Goal: Information Seeking & Learning: Learn about a topic

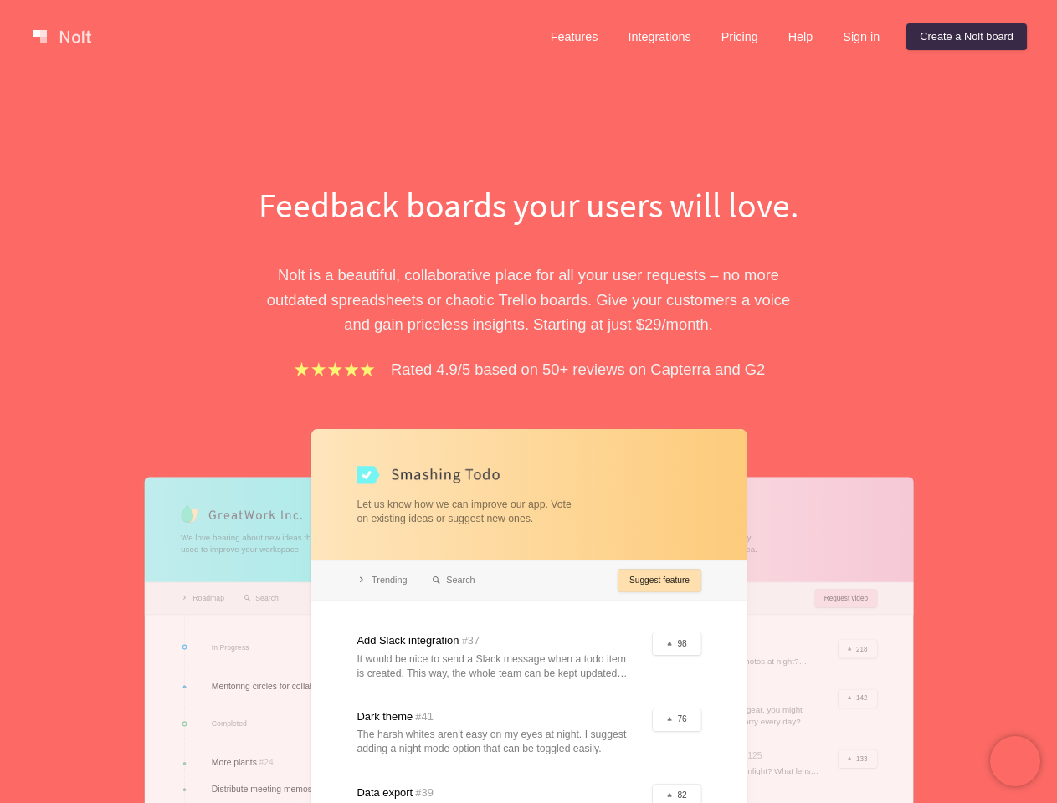
click at [528, 402] on div "Feedback boards your users will love. [PERSON_NAME] is a beautiful, collaborati…" at bounding box center [528, 601] width 577 height 841
click at [62, 37] on link at bounding box center [62, 36] width 71 height 27
click at [573, 37] on link "Features" at bounding box center [574, 36] width 74 height 27
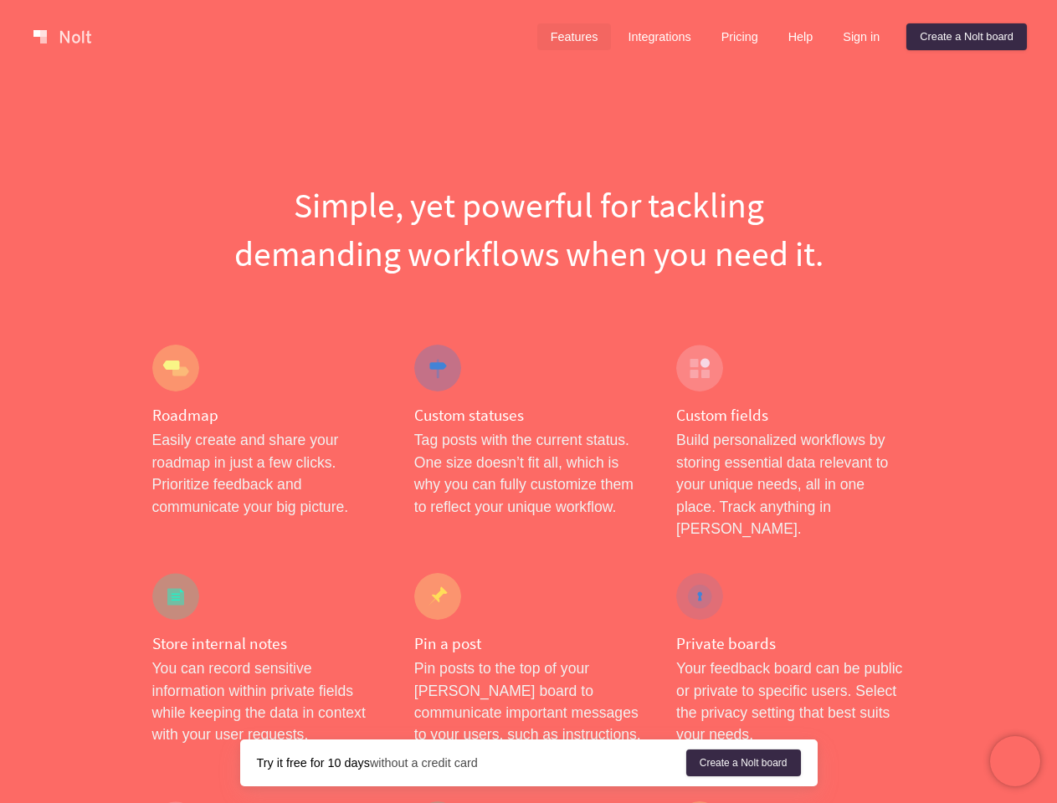
click at [658, 37] on link "Integrations" at bounding box center [659, 36] width 90 height 27
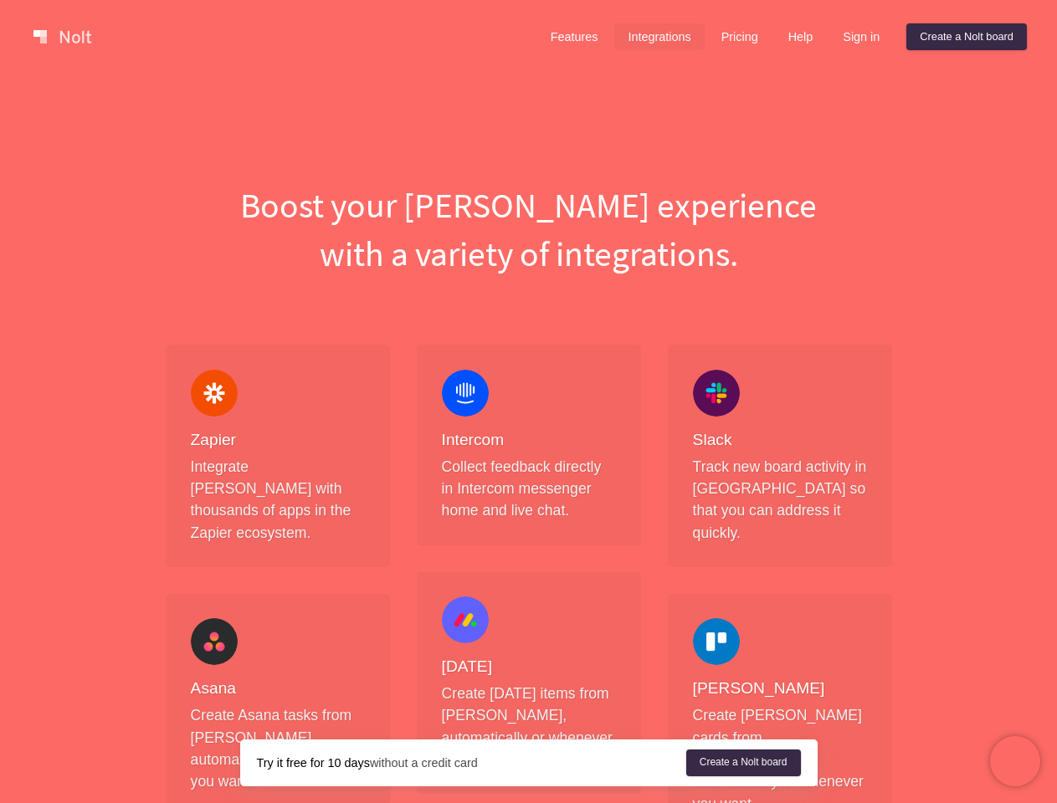
click at [737, 37] on link "Pricing" at bounding box center [740, 36] width 64 height 27
